Goal: Task Accomplishment & Management: Use online tool/utility

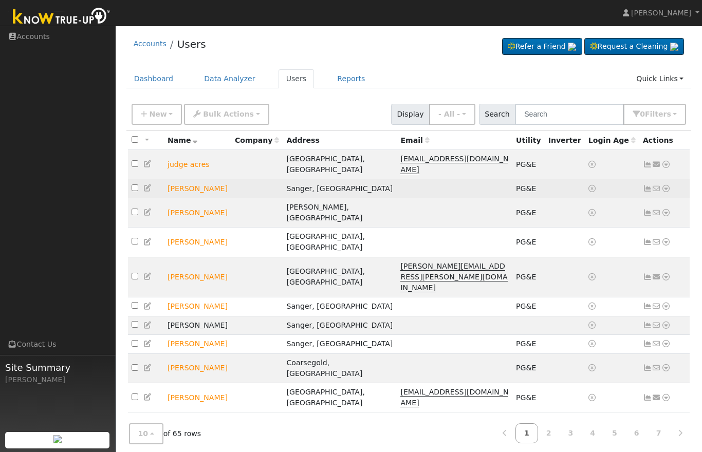
click at [650, 185] on icon at bounding box center [647, 188] width 9 height 7
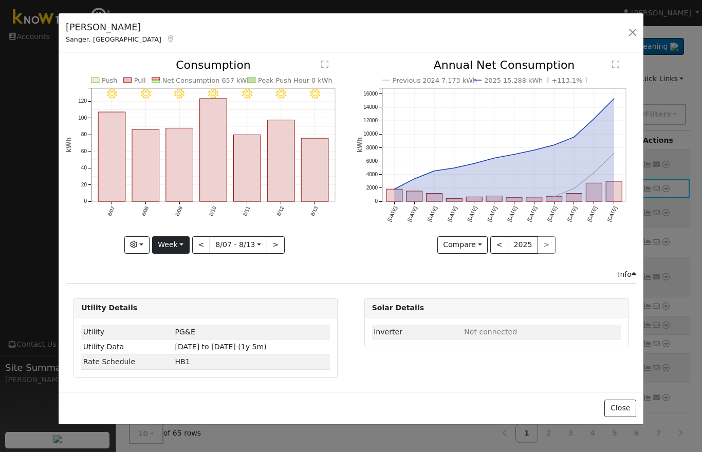
click at [178, 244] on button "Week" at bounding box center [171, 244] width 38 height 17
click at [177, 308] on link "Year" at bounding box center [188, 309] width 71 height 14
type input "2024-08-01"
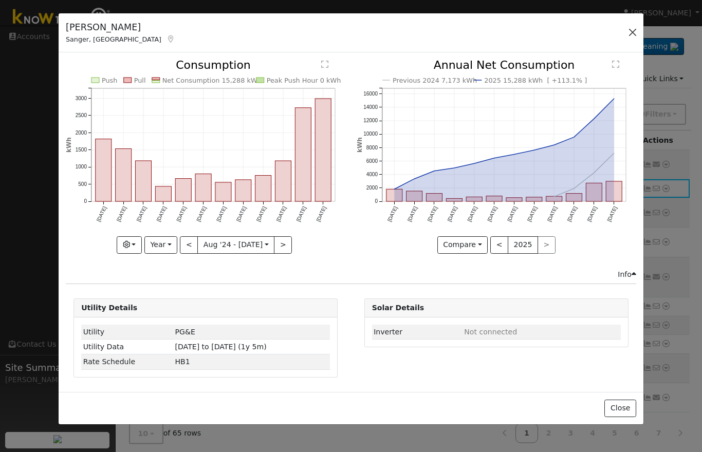
click at [630, 32] on button "button" at bounding box center [632, 32] width 14 height 14
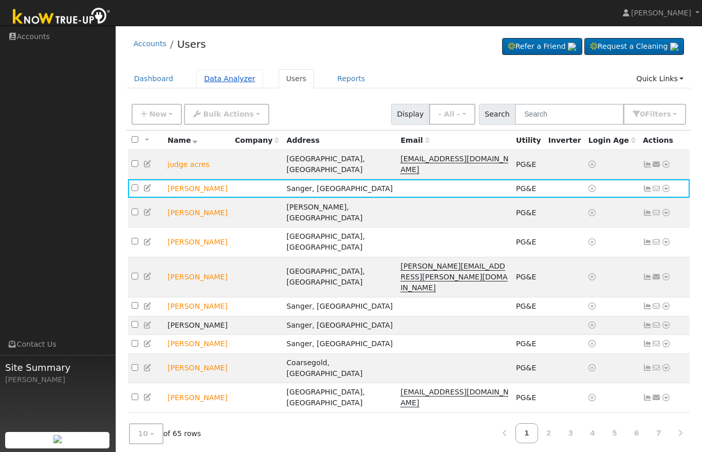
click at [230, 80] on link "Data Analyzer" at bounding box center [229, 78] width 67 height 19
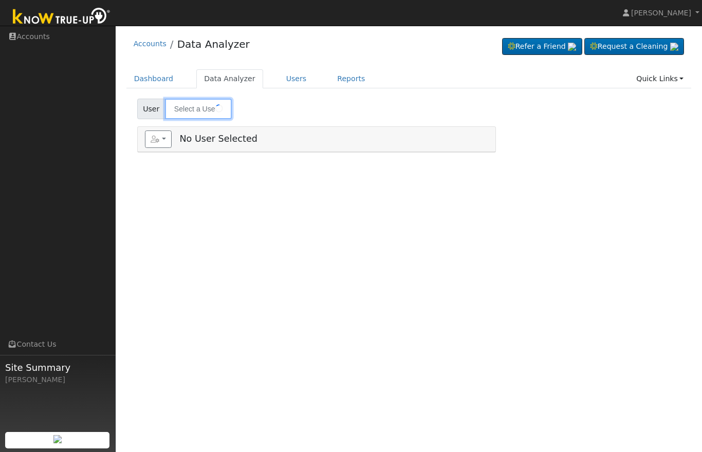
type input "Angel Mejia"
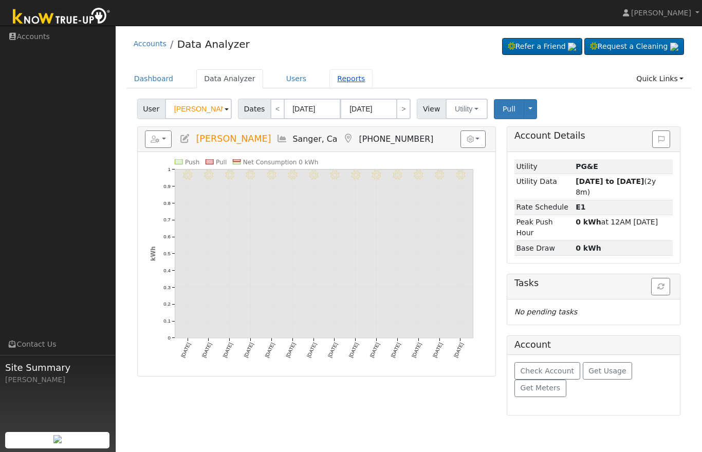
click at [332, 85] on link "Reports" at bounding box center [350, 78] width 43 height 19
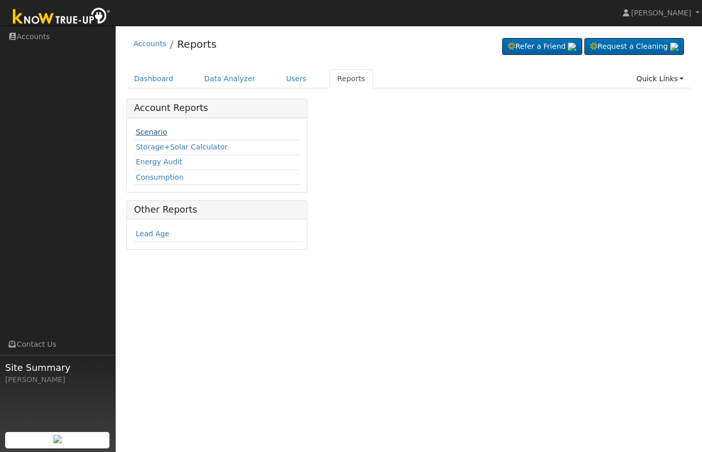
click at [150, 136] on link "Scenario" at bounding box center [151, 132] width 31 height 8
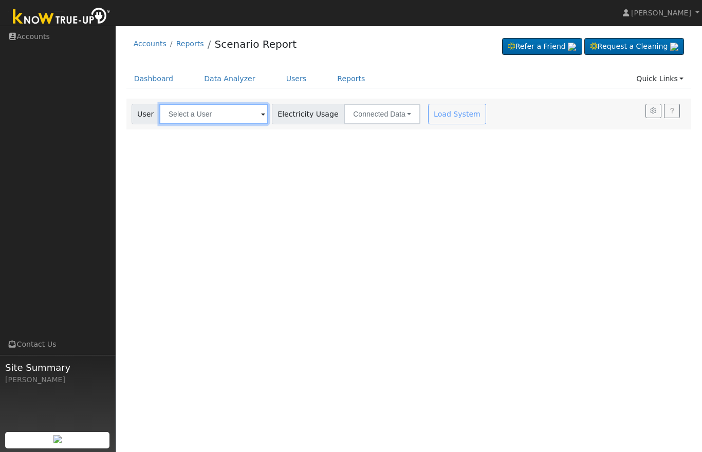
click at [218, 114] on input "text" at bounding box center [213, 114] width 109 height 21
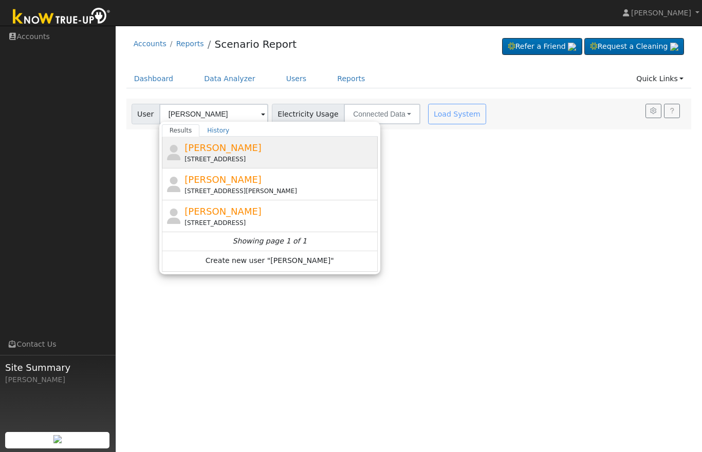
click at [301, 158] on div "[STREET_ADDRESS]" at bounding box center [279, 159] width 191 height 9
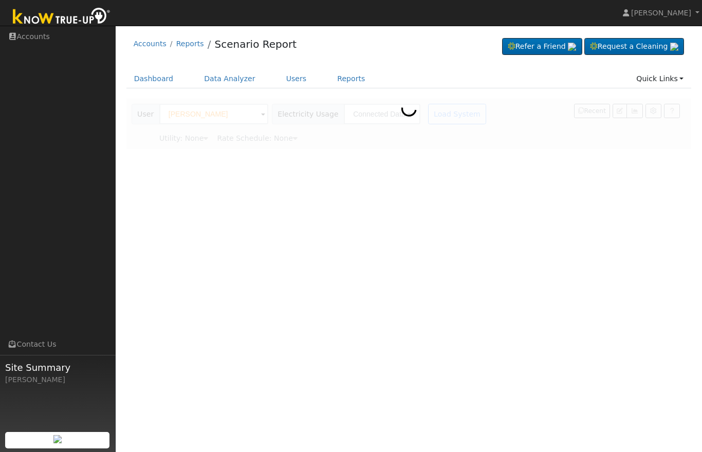
type input "[PERSON_NAME]"
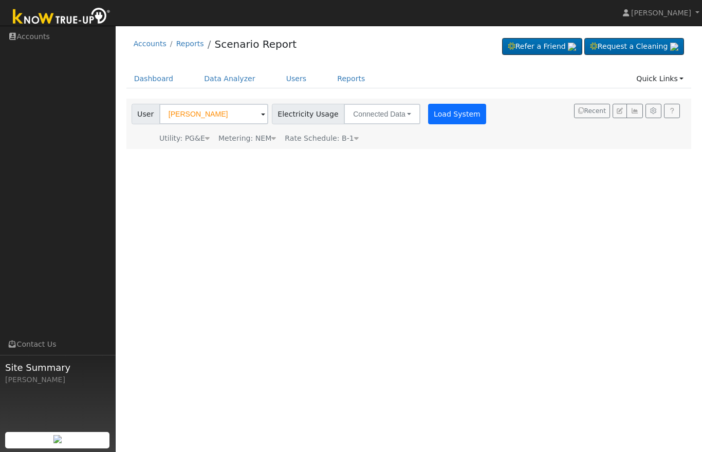
click at [428, 114] on button "Load System" at bounding box center [457, 114] width 59 height 21
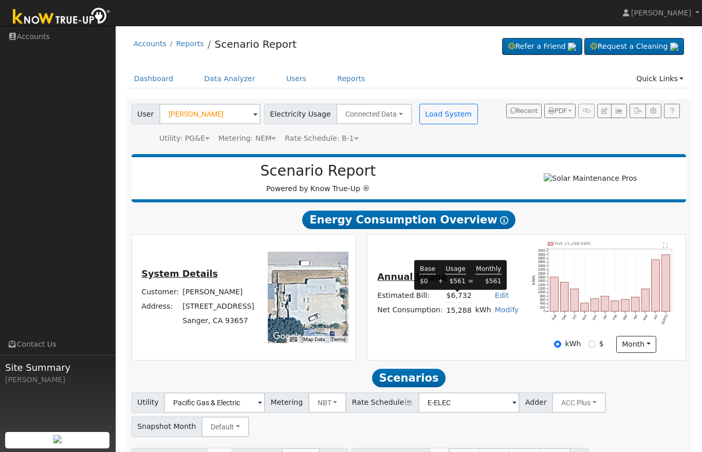
click at [460, 300] on td "$6,732" at bounding box center [458, 295] width 29 height 15
click at [456, 302] on td "$6,732" at bounding box center [458, 295] width 29 height 15
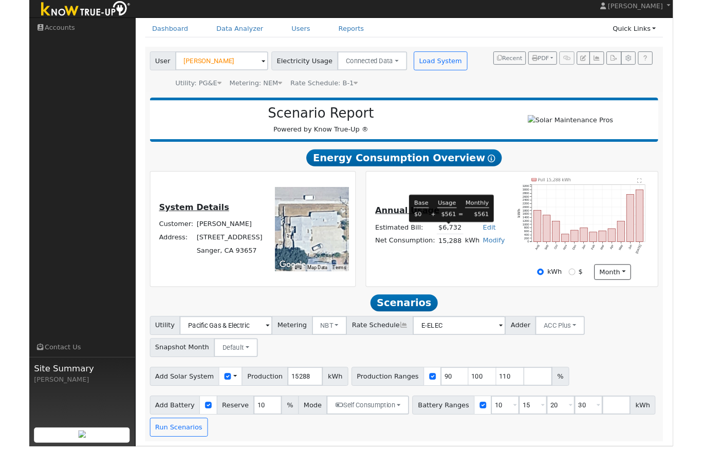
scroll to position [87, 0]
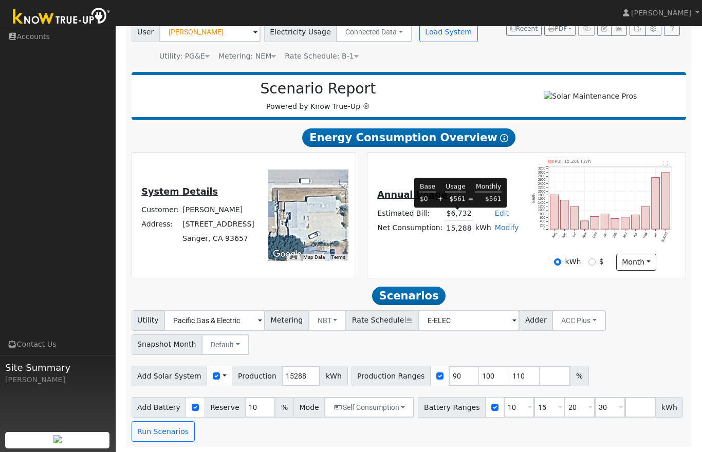
click at [489, 293] on h2 "Scenarios Scenario" at bounding box center [409, 295] width 555 height 19
click at [455, 217] on td "$6,732" at bounding box center [458, 213] width 29 height 15
